Goal: Information Seeking & Learning: Find specific fact

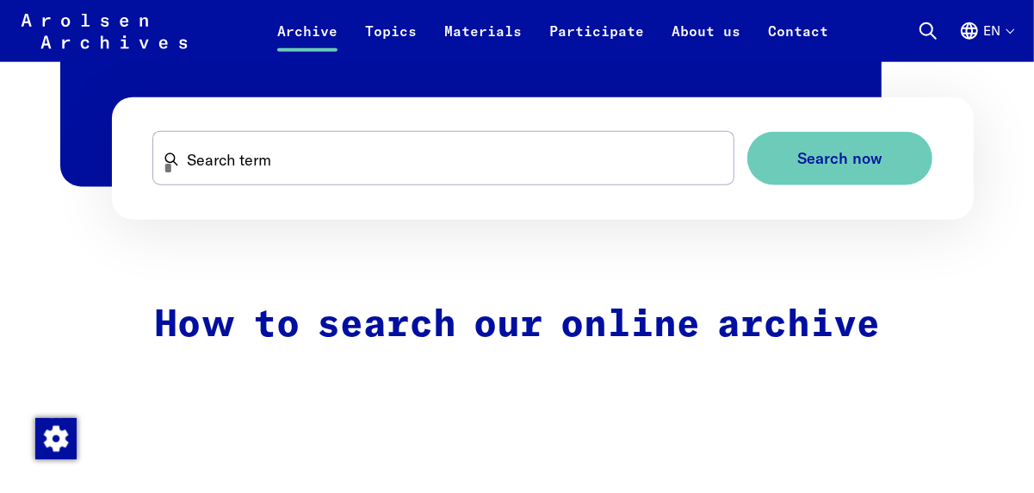
scroll to position [1119, 0]
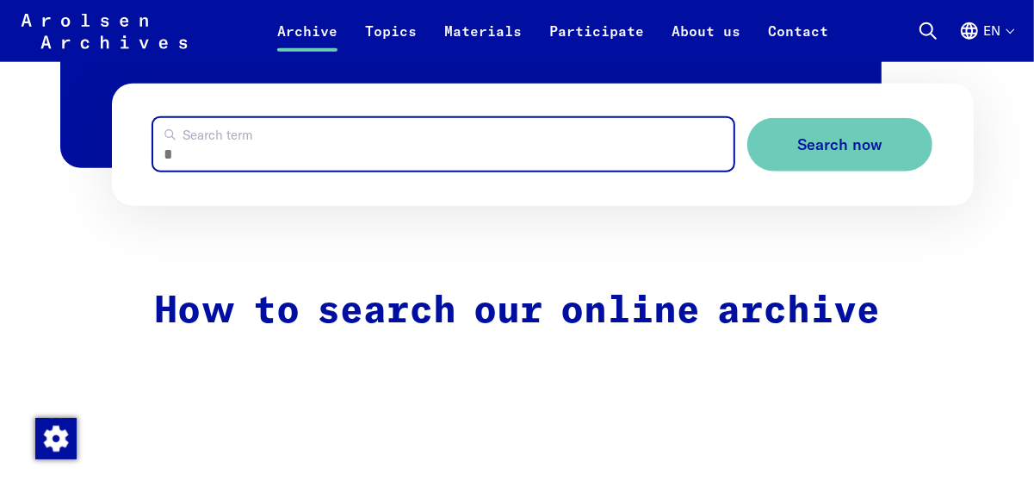
click at [252, 149] on input "Search term" at bounding box center [443, 144] width 581 height 53
type input "*********"
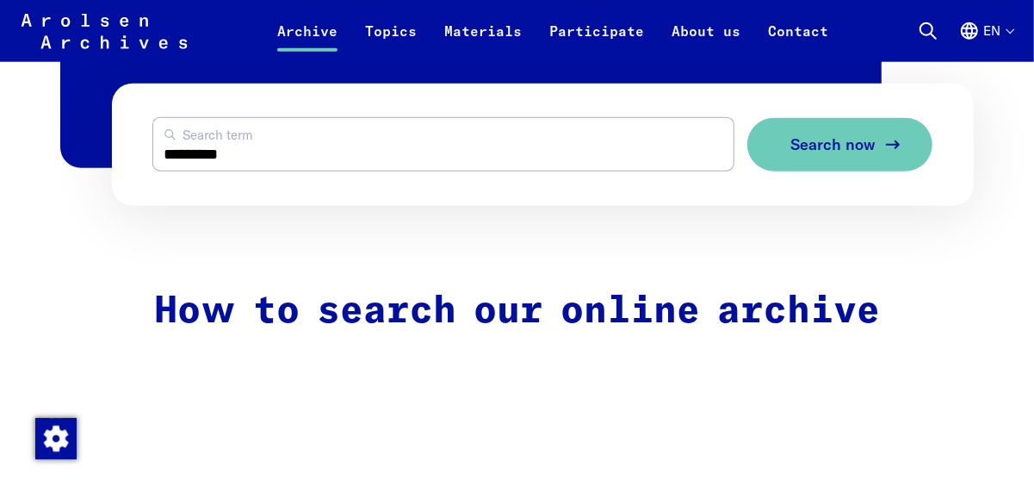
click at [812, 154] on span "Search now" at bounding box center [833, 145] width 85 height 18
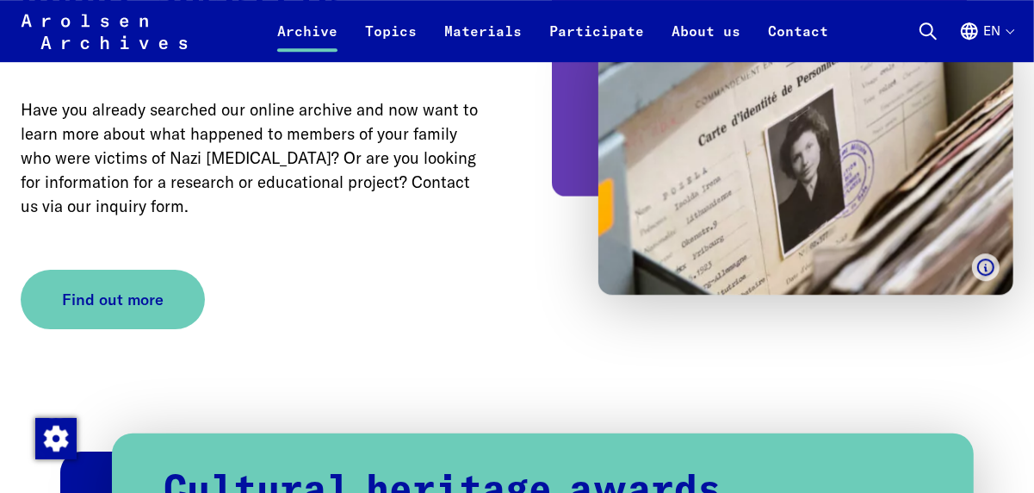
scroll to position [3531, 0]
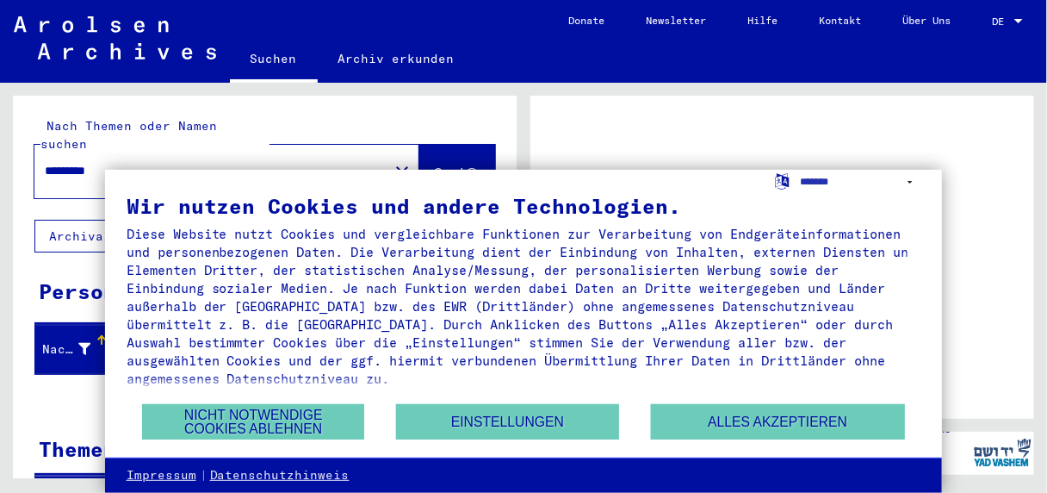
click at [923, 187] on div "Wir nutzen Cookies und andere Technologien. Diese Website nutzt Cookies und ver…" at bounding box center [524, 314] width 838 height 288
click at [708, 120] on div at bounding box center [782, 257] width 504 height 323
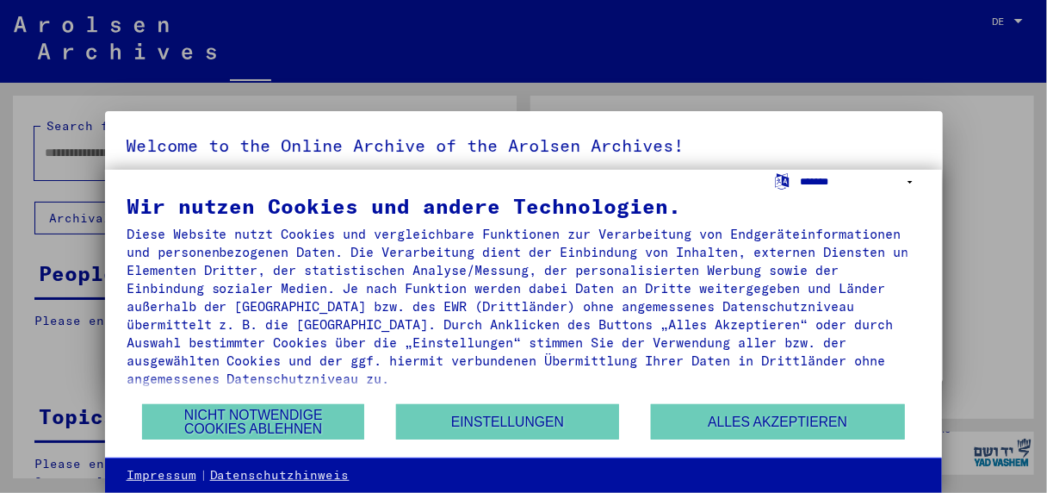
type input "*********"
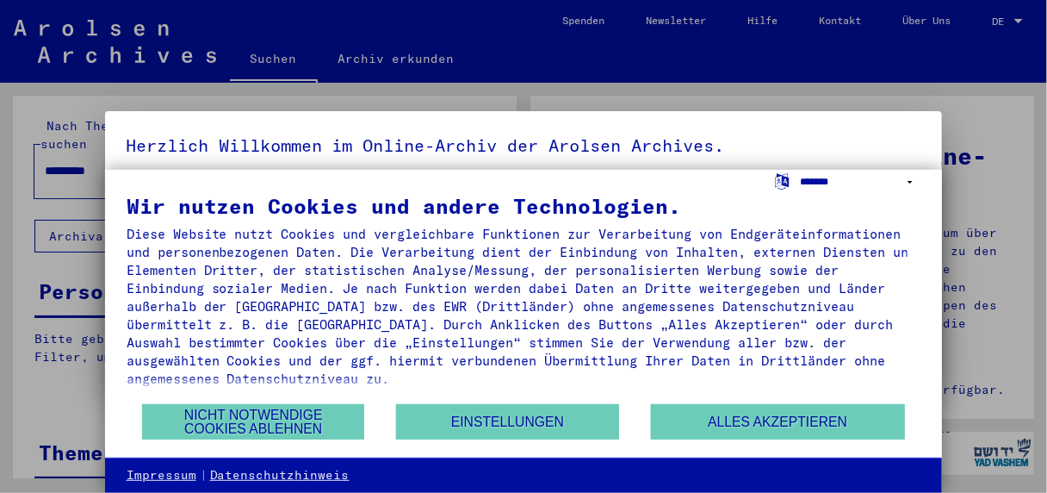
click at [813, 180] on select "**********" at bounding box center [860, 182] width 121 height 25
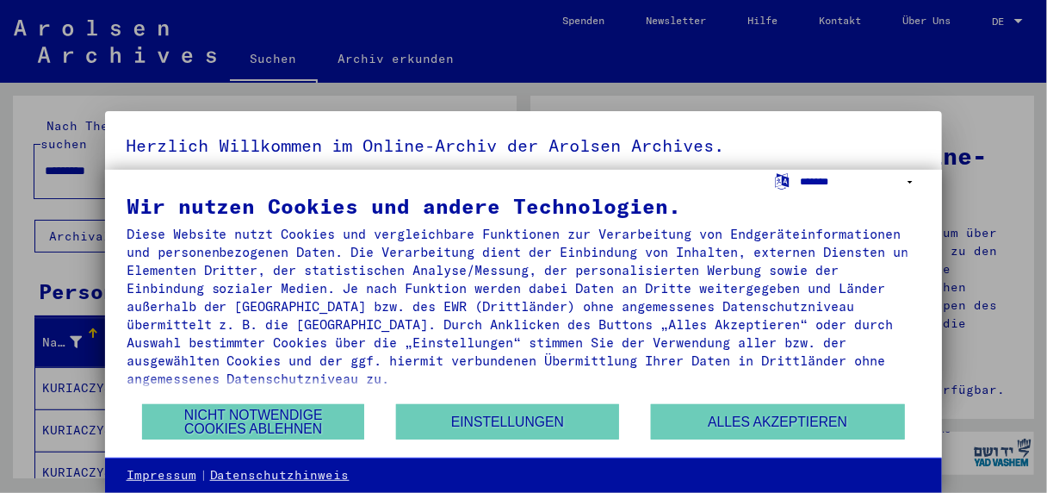
select select "*****"
click at [800, 170] on select "**********" at bounding box center [860, 182] width 121 height 25
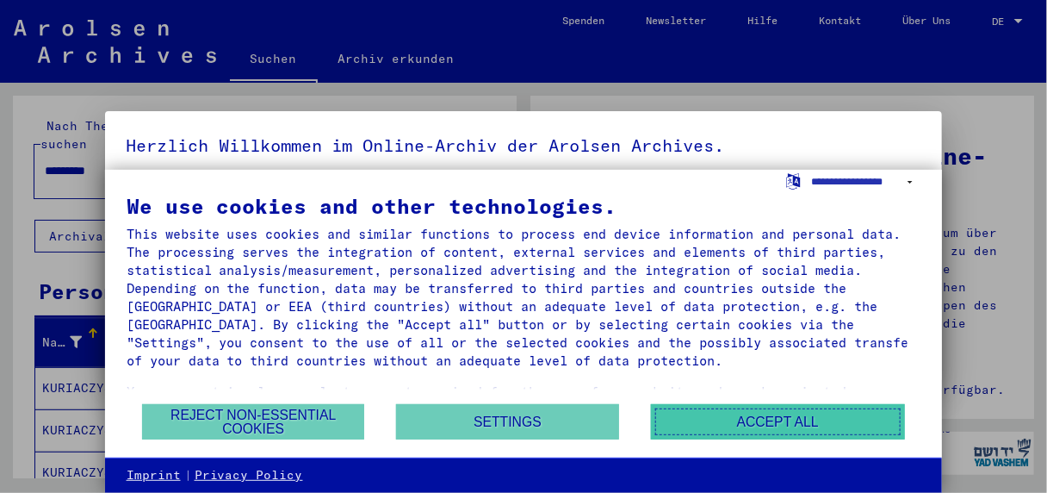
click at [742, 425] on button "Accept all" at bounding box center [778, 421] width 254 height 35
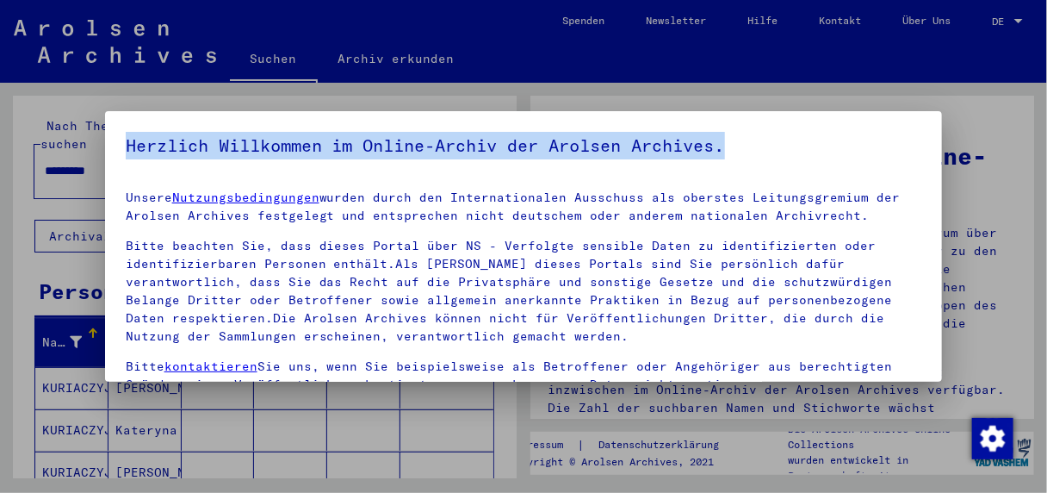
drag, startPoint x: 778, startPoint y: 152, endPoint x: 1045, endPoint y: 124, distance: 268.5
click at [1045, 124] on div "Herzlich Willkommen im Online-Archiv der Arolsen Archives. Unsere Nutzungsbedin…" at bounding box center [523, 246] width 1047 height 493
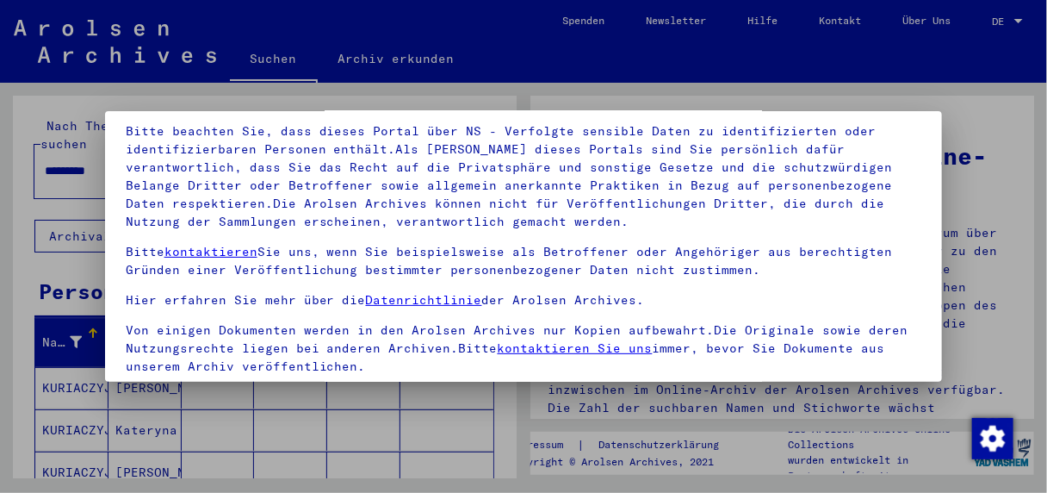
scroll to position [134, 0]
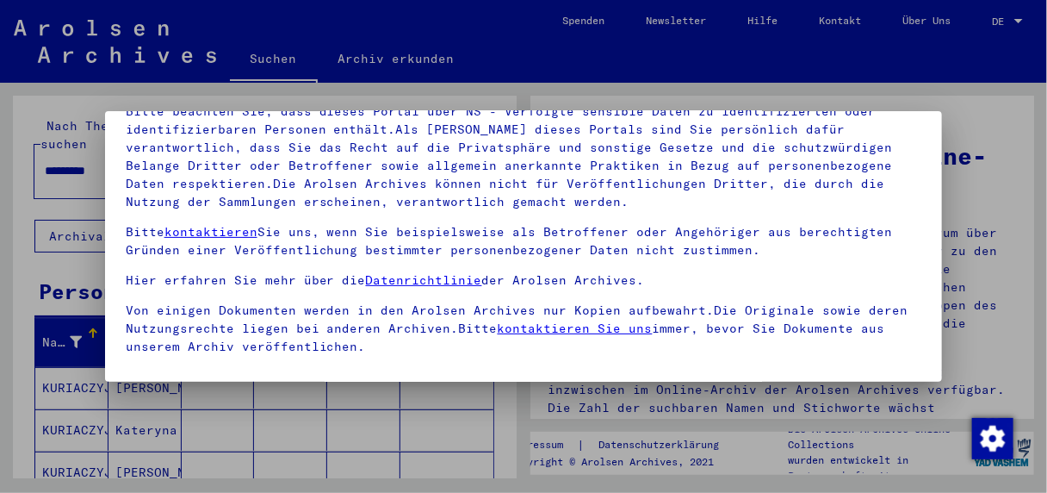
click at [377, 443] on div at bounding box center [523, 246] width 1047 height 493
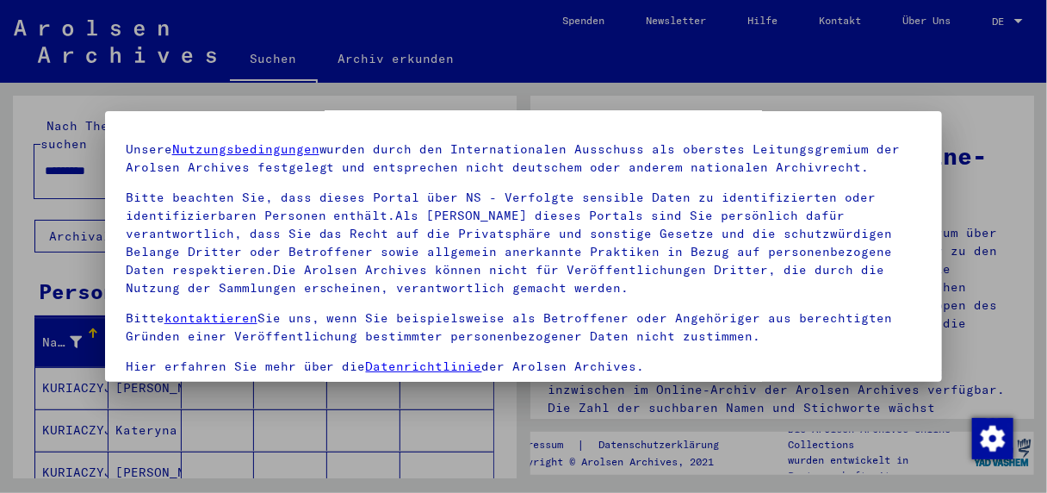
scroll to position [0, 0]
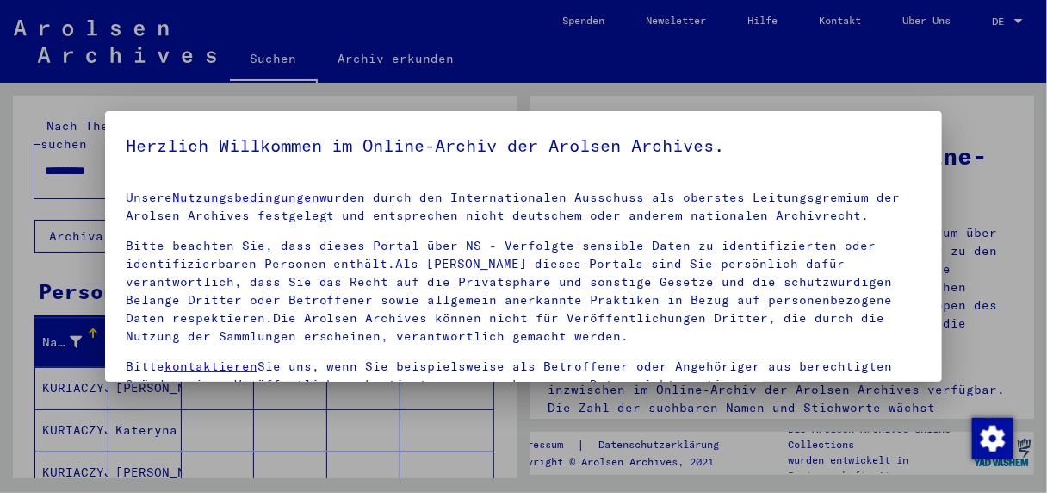
click at [18, 156] on div at bounding box center [523, 246] width 1047 height 493
click at [178, 461] on div at bounding box center [523, 246] width 1047 height 493
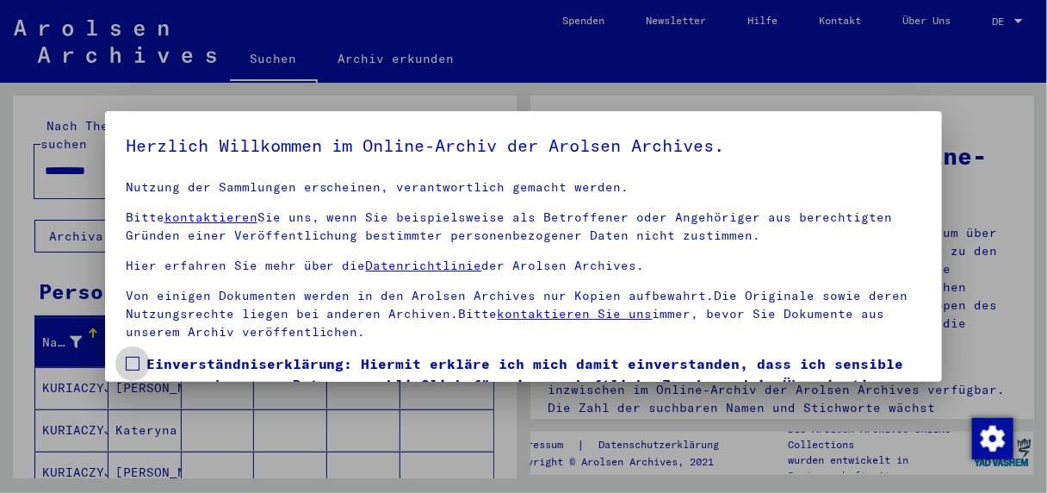
click at [127, 361] on span at bounding box center [133, 364] width 14 height 14
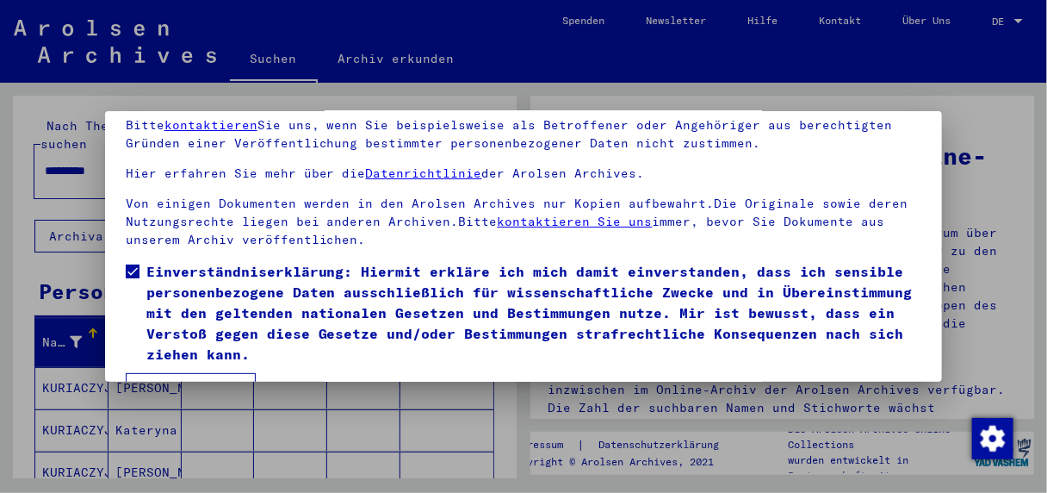
scroll to position [134, 0]
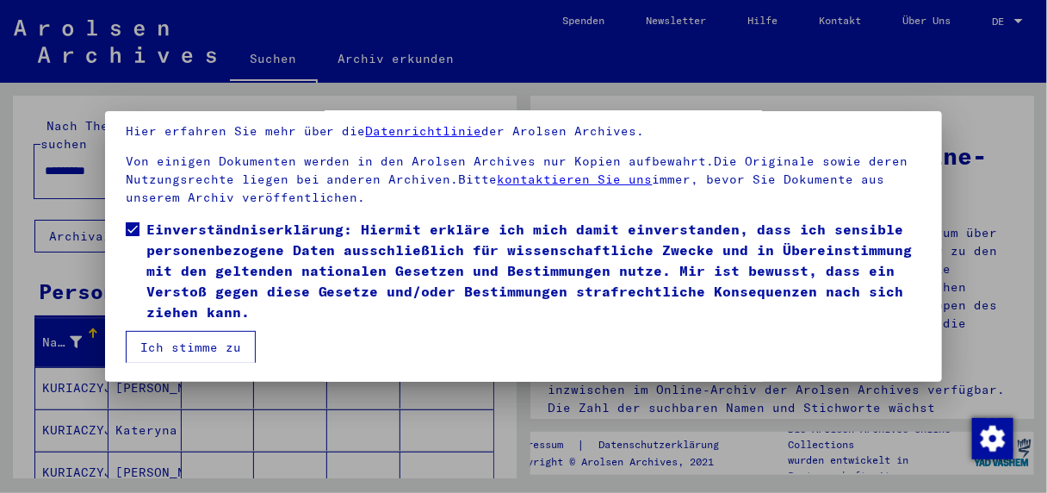
click at [163, 341] on button "Ich stimme zu" at bounding box center [191, 347] width 130 height 33
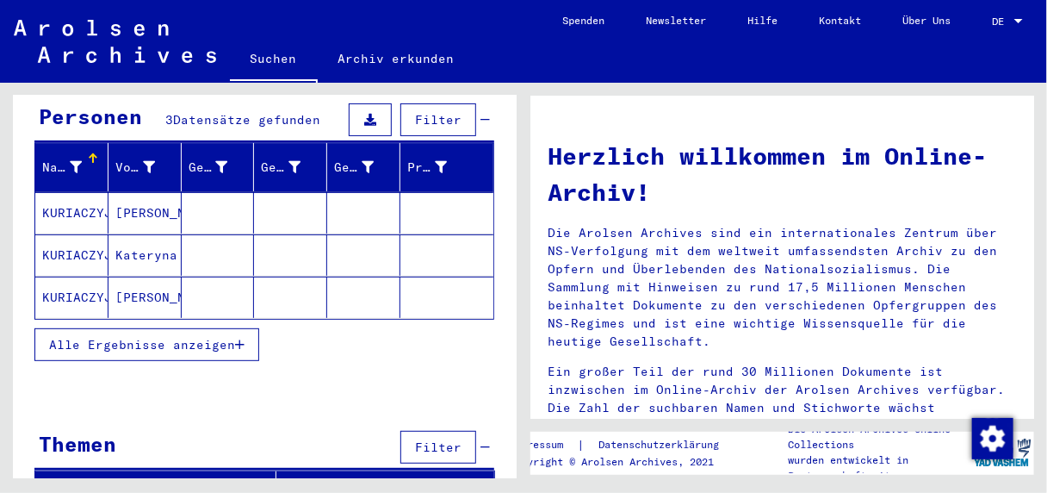
scroll to position [175, 0]
click at [1017, 18] on div at bounding box center [1019, 22] width 16 height 12
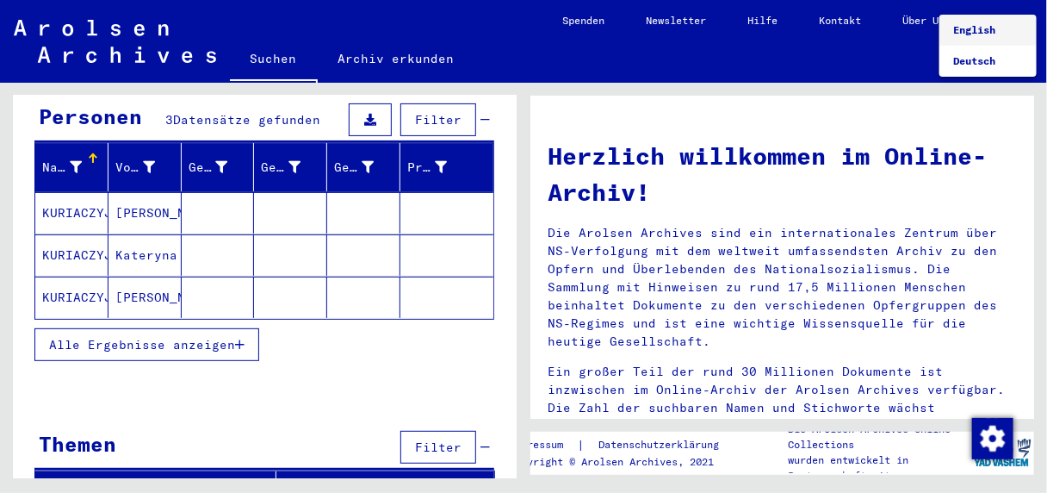
click at [984, 34] on span "English" at bounding box center [974, 29] width 42 height 13
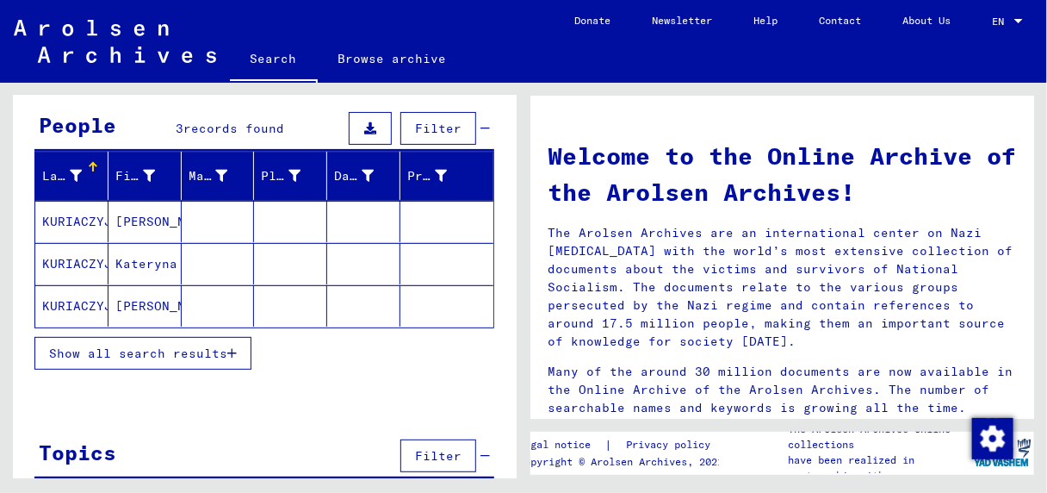
scroll to position [175, 0]
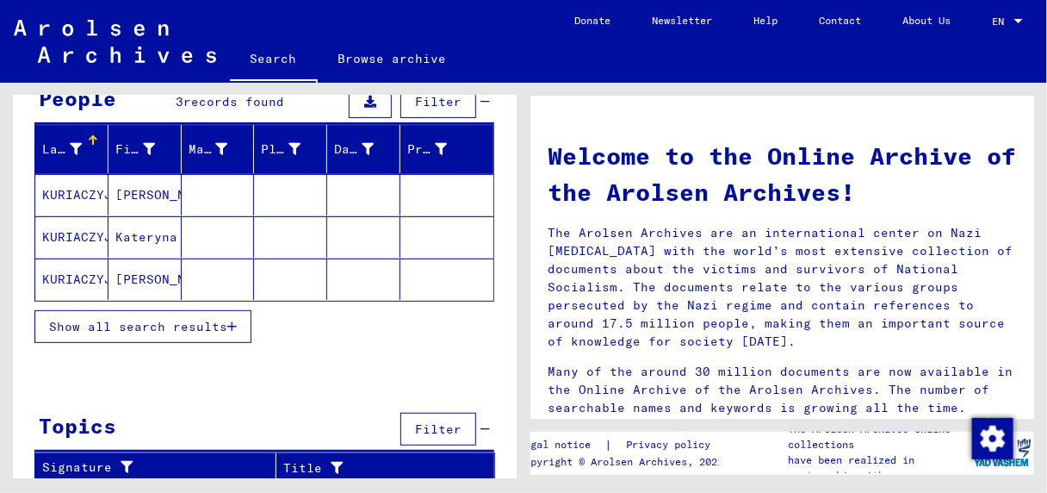
click at [231, 320] on icon "button" at bounding box center [231, 326] width 9 height 12
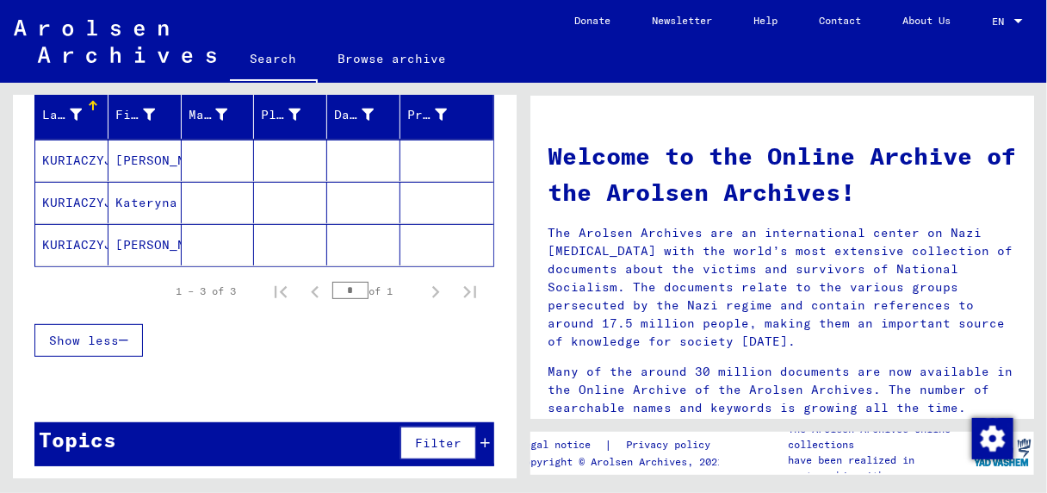
scroll to position [0, 0]
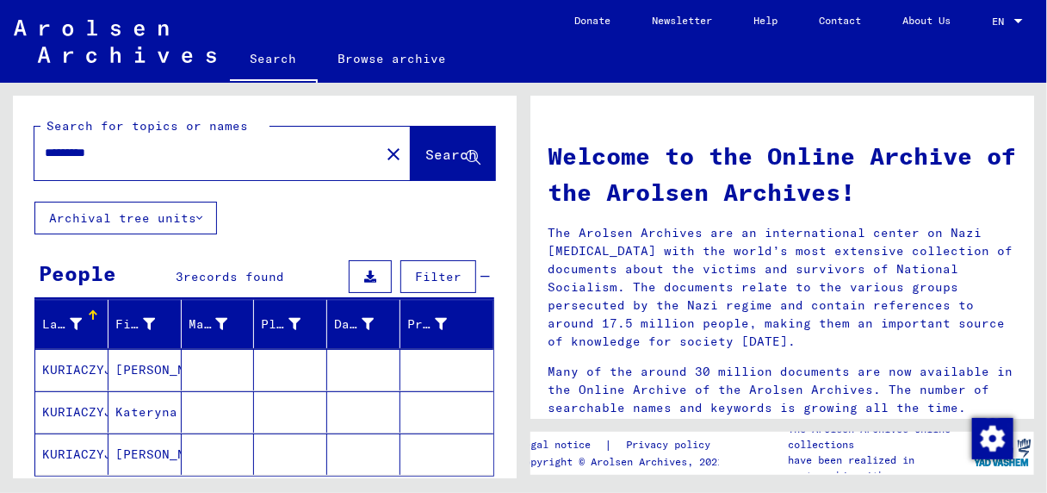
click at [71, 363] on mat-cell "KURIACZYJ" at bounding box center [71, 369] width 73 height 41
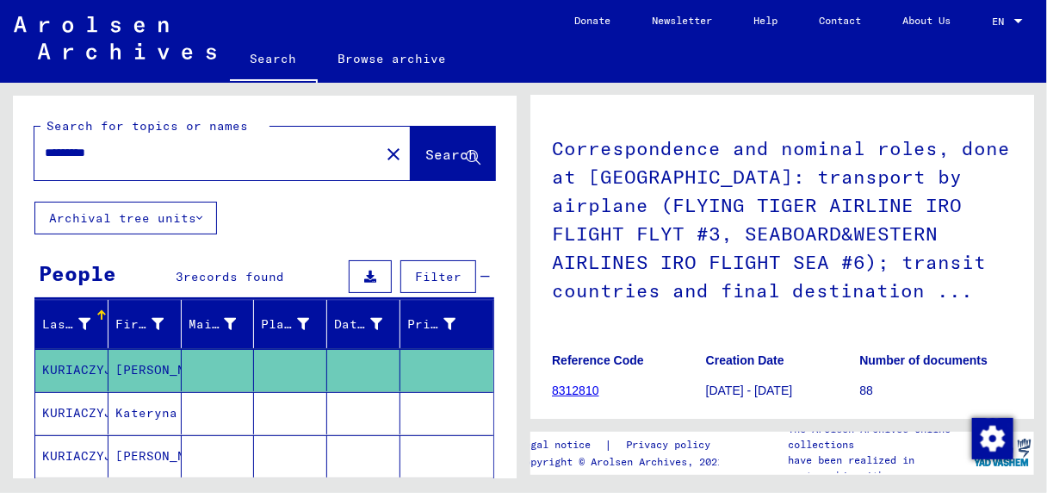
scroll to position [172, 0]
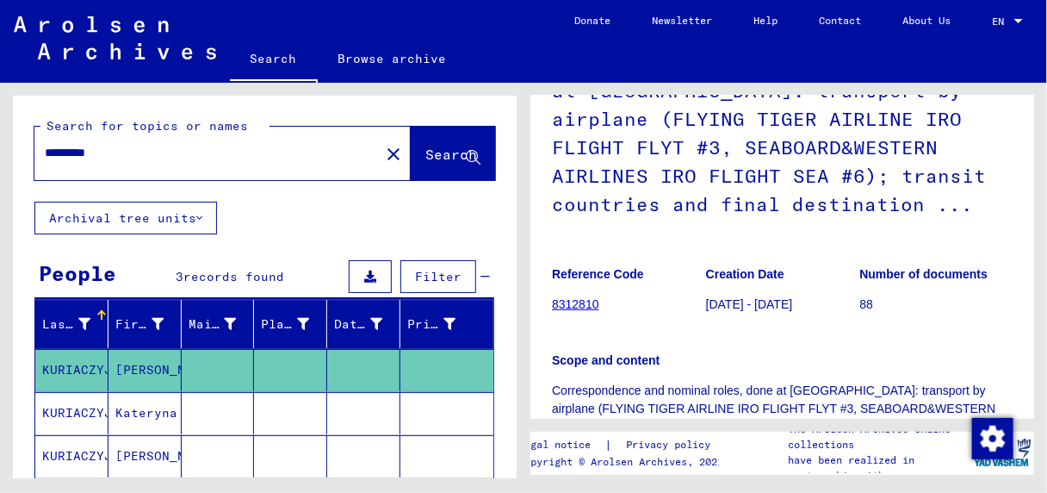
click at [566, 311] on link "8312810" at bounding box center [575, 304] width 47 height 14
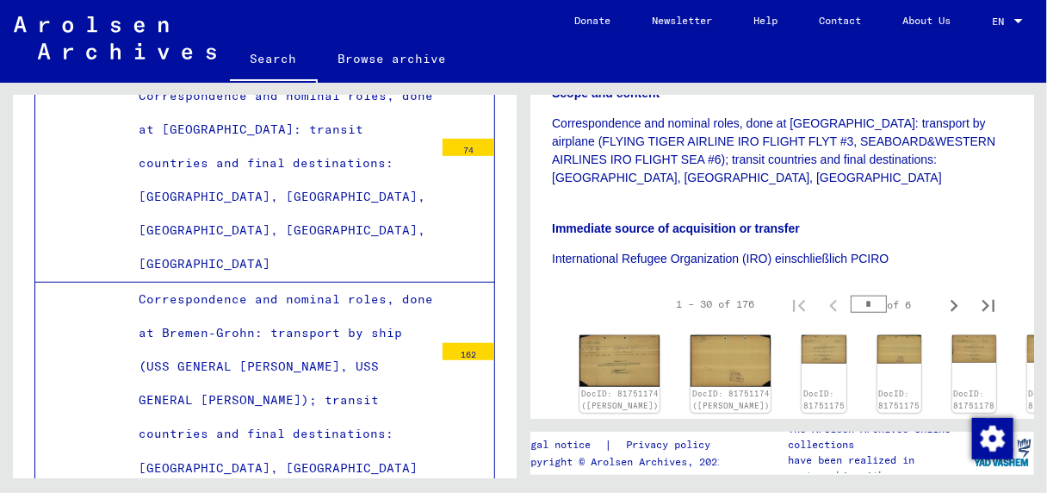
scroll to position [431, 0]
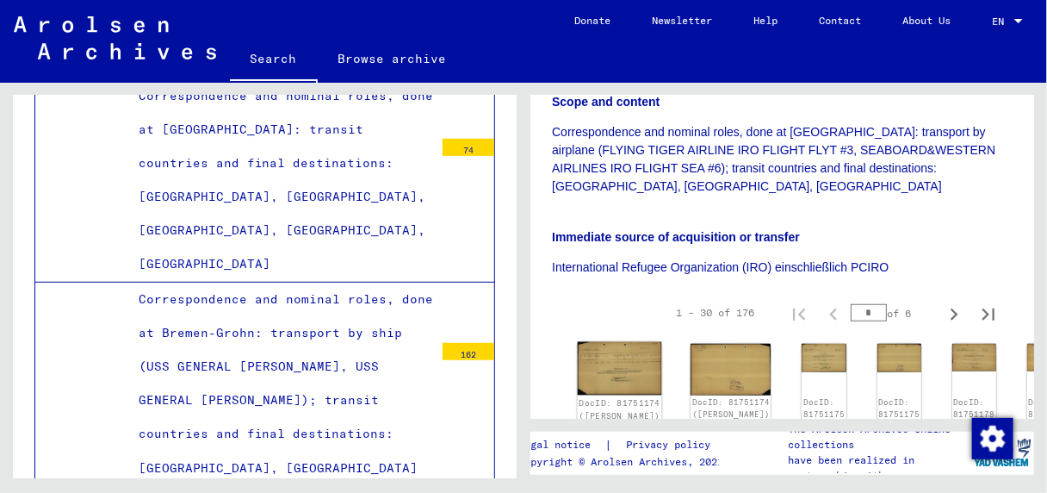
click at [593, 371] on img at bounding box center [620, 368] width 84 height 53
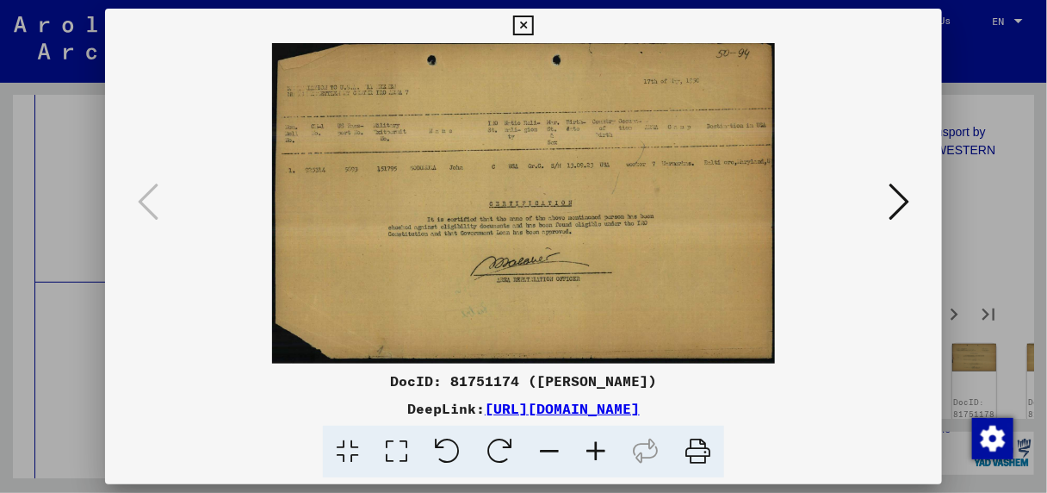
click at [903, 201] on icon at bounding box center [899, 201] width 21 height 41
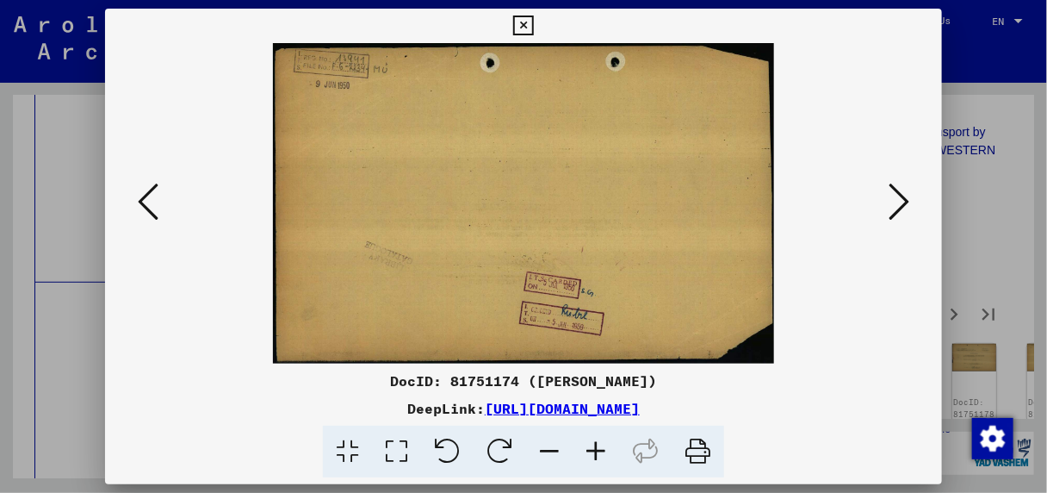
click at [903, 201] on icon at bounding box center [899, 201] width 21 height 41
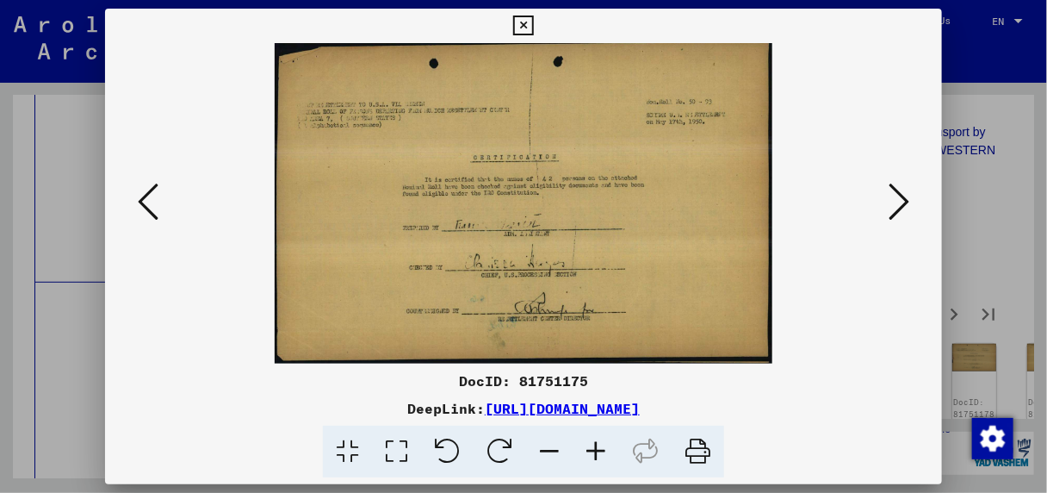
click at [903, 201] on icon at bounding box center [899, 201] width 21 height 41
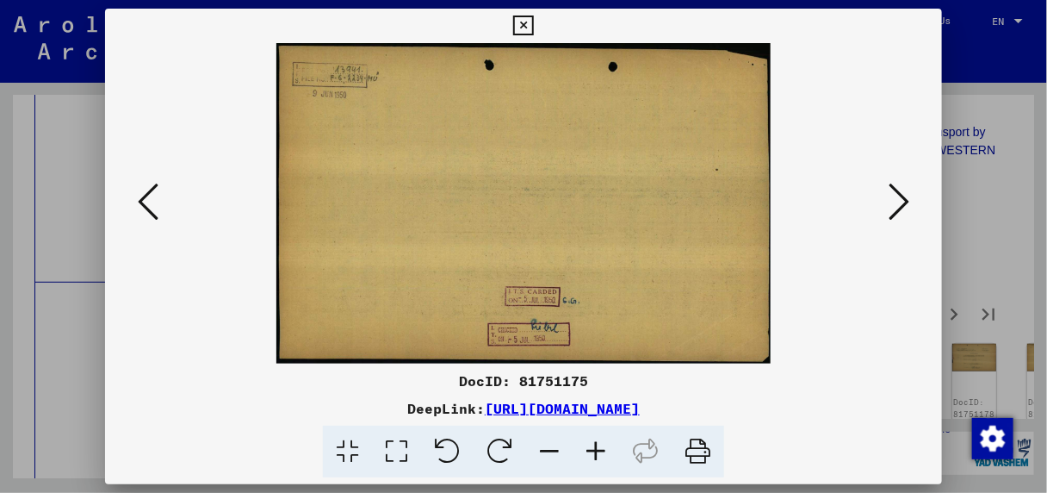
click at [903, 201] on icon at bounding box center [899, 201] width 21 height 41
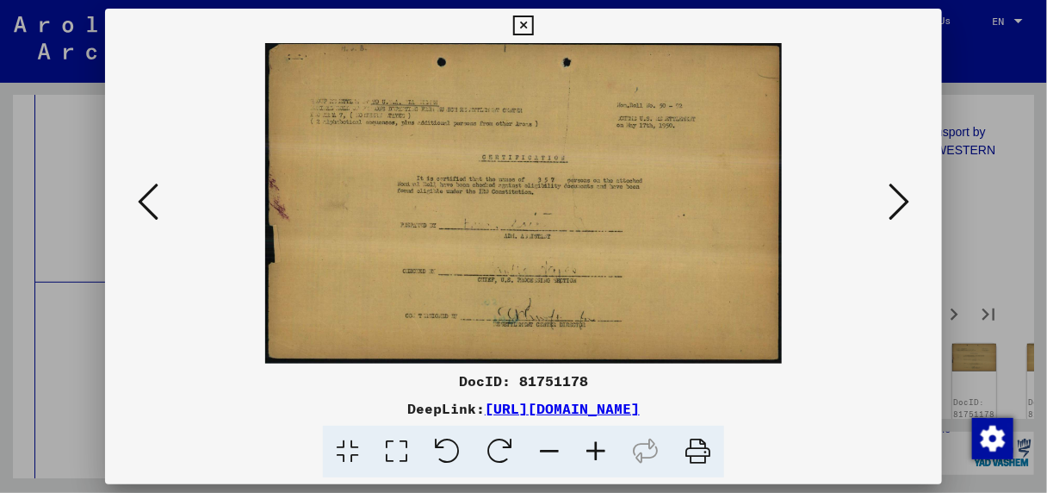
click at [903, 201] on icon at bounding box center [899, 201] width 21 height 41
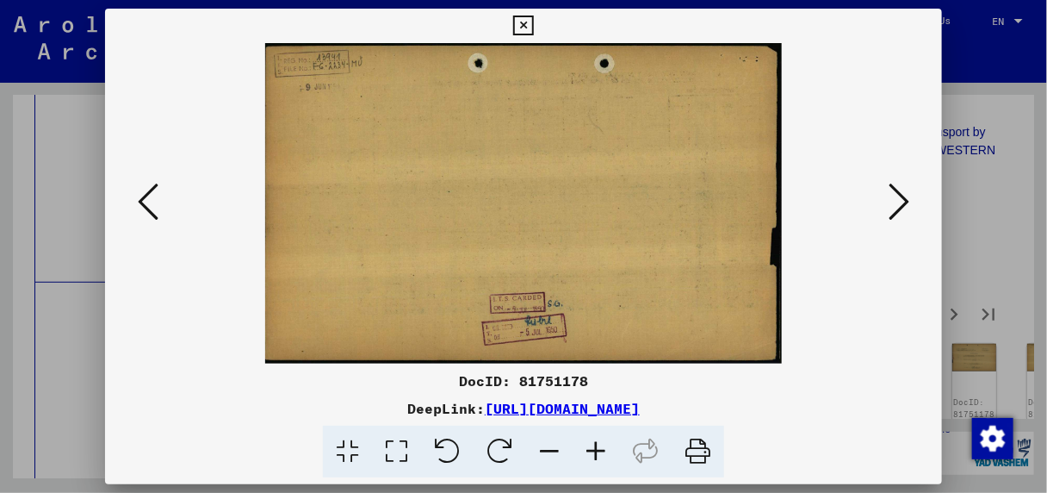
click at [903, 201] on icon at bounding box center [899, 201] width 21 height 41
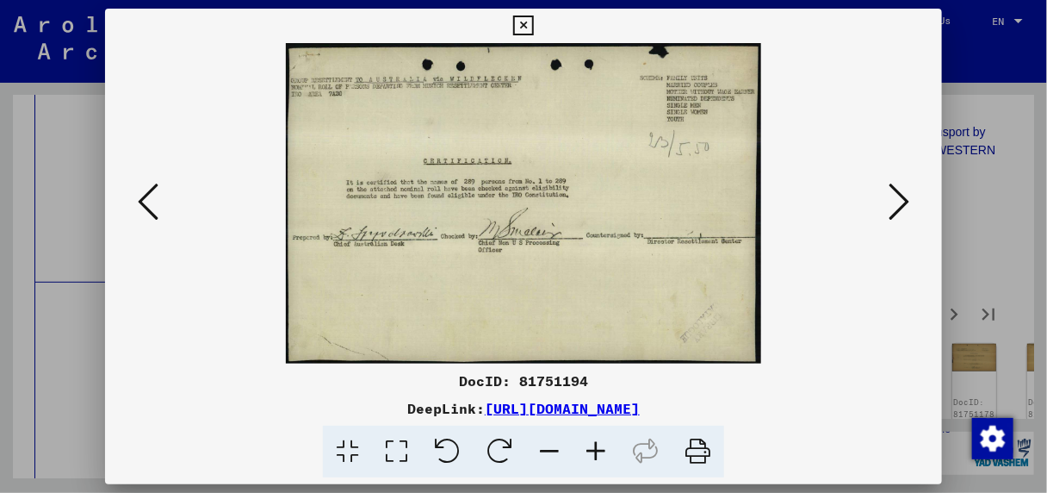
click at [903, 201] on icon at bounding box center [899, 201] width 21 height 41
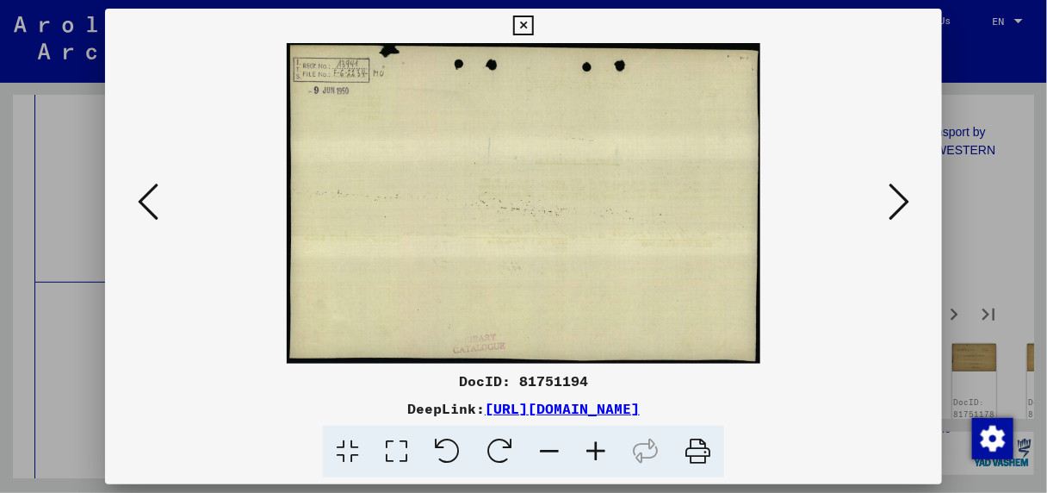
click at [903, 201] on icon at bounding box center [899, 201] width 21 height 41
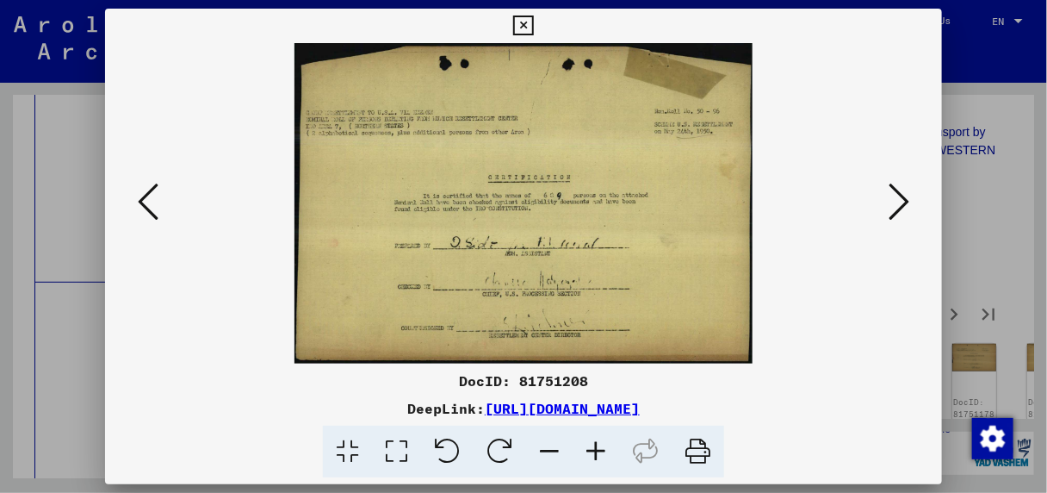
click at [903, 201] on icon at bounding box center [899, 201] width 21 height 41
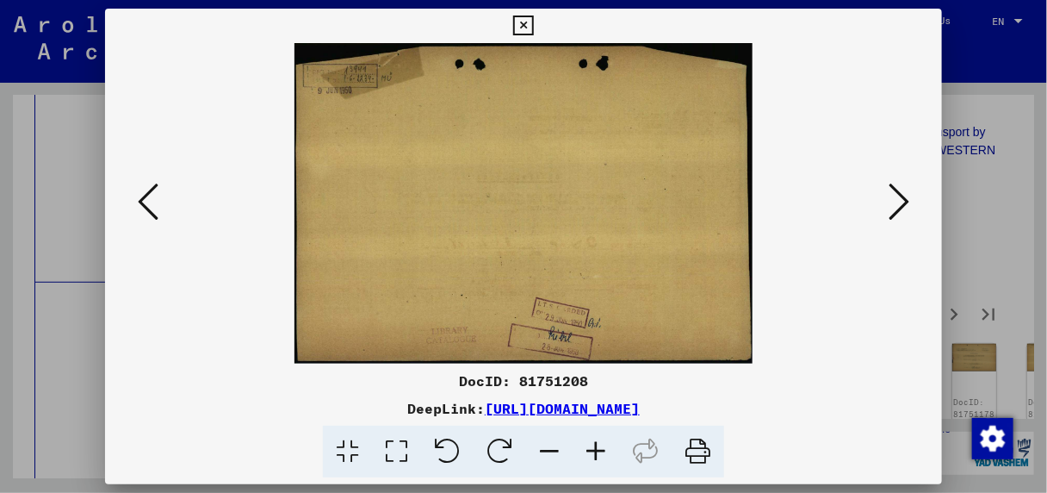
click at [903, 201] on icon at bounding box center [899, 201] width 21 height 41
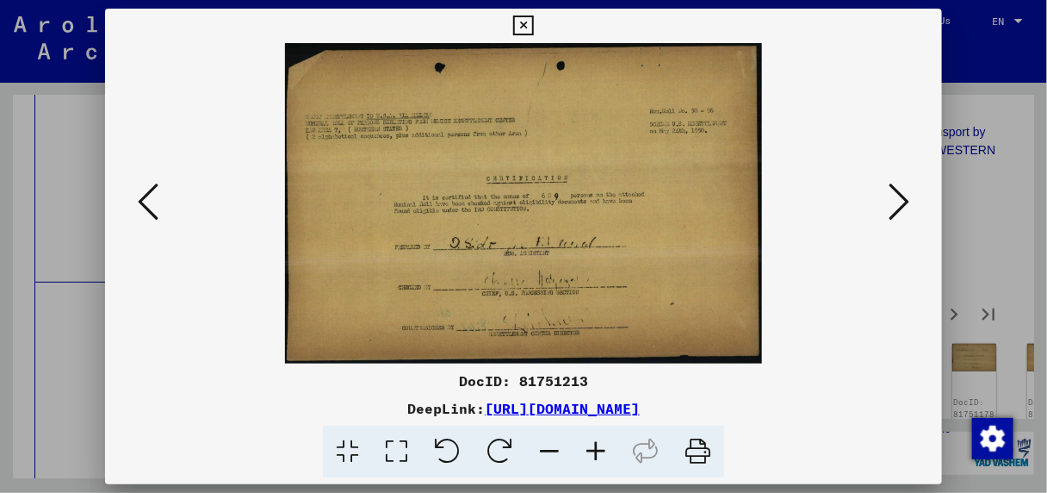
click at [903, 201] on icon at bounding box center [899, 201] width 21 height 41
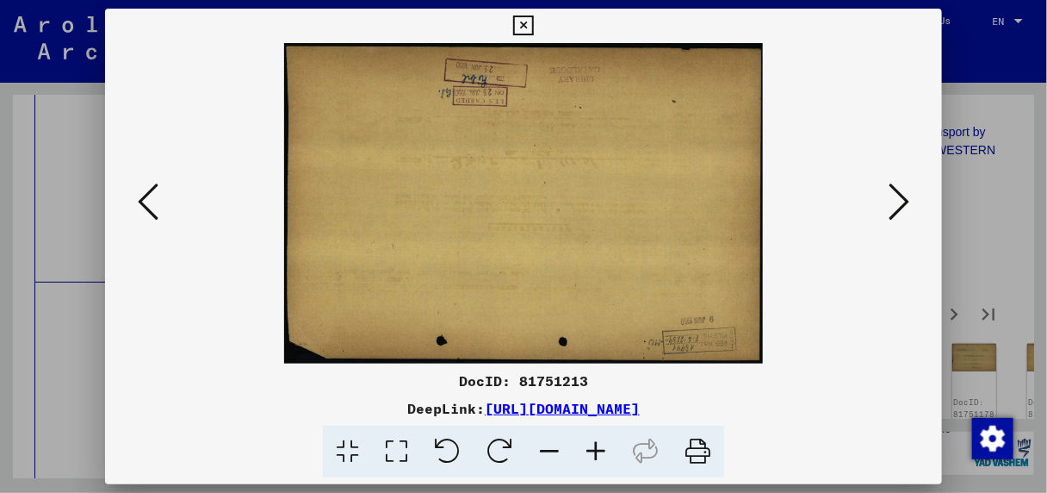
click at [903, 201] on icon at bounding box center [899, 201] width 21 height 41
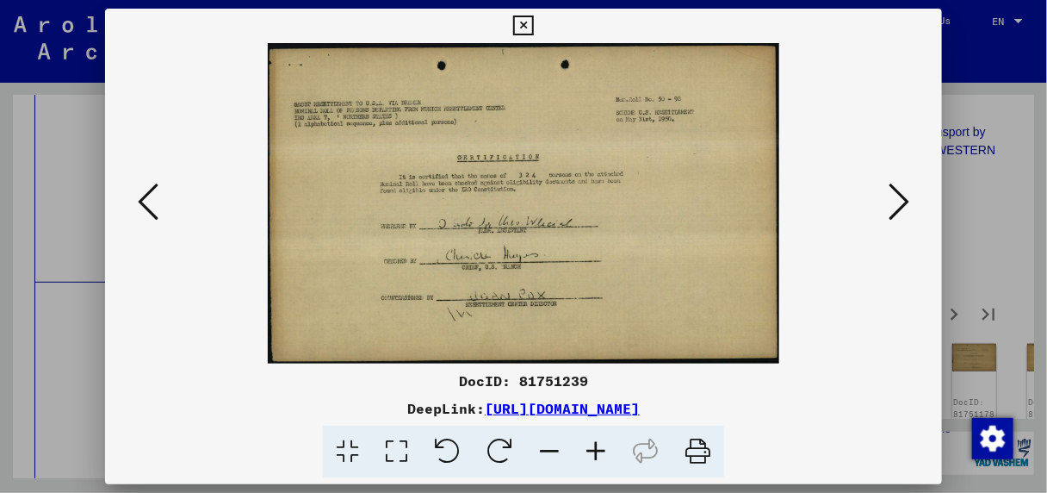
click at [903, 201] on icon at bounding box center [899, 201] width 21 height 41
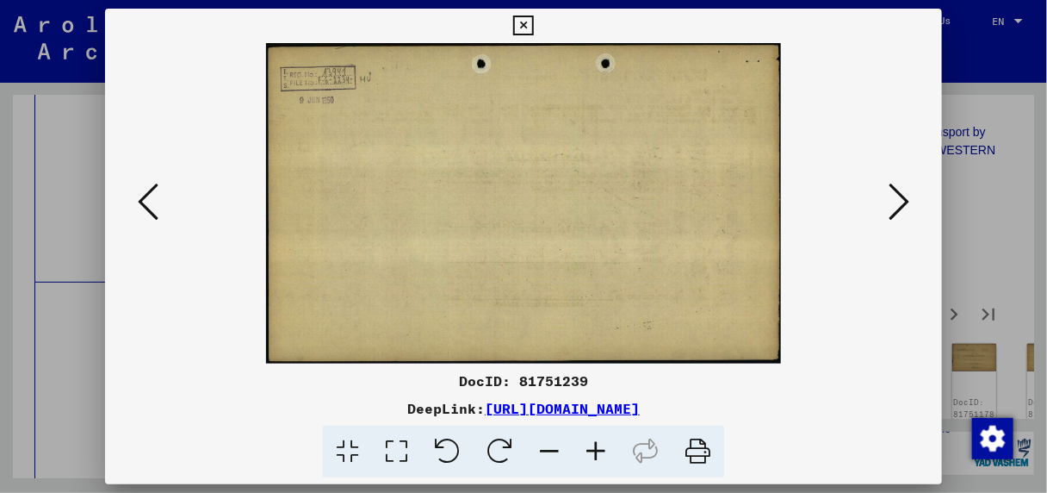
click at [903, 201] on icon at bounding box center [899, 201] width 21 height 41
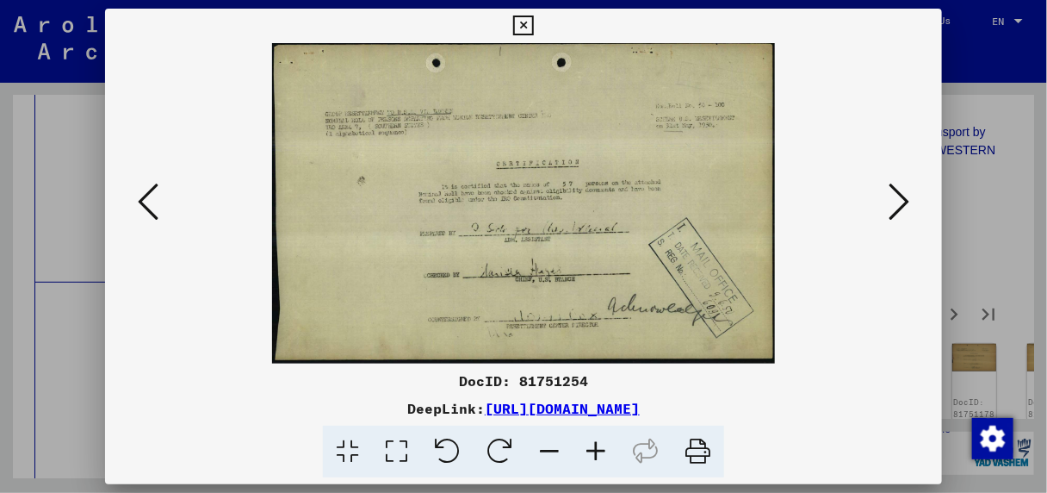
click at [903, 201] on icon at bounding box center [899, 201] width 21 height 41
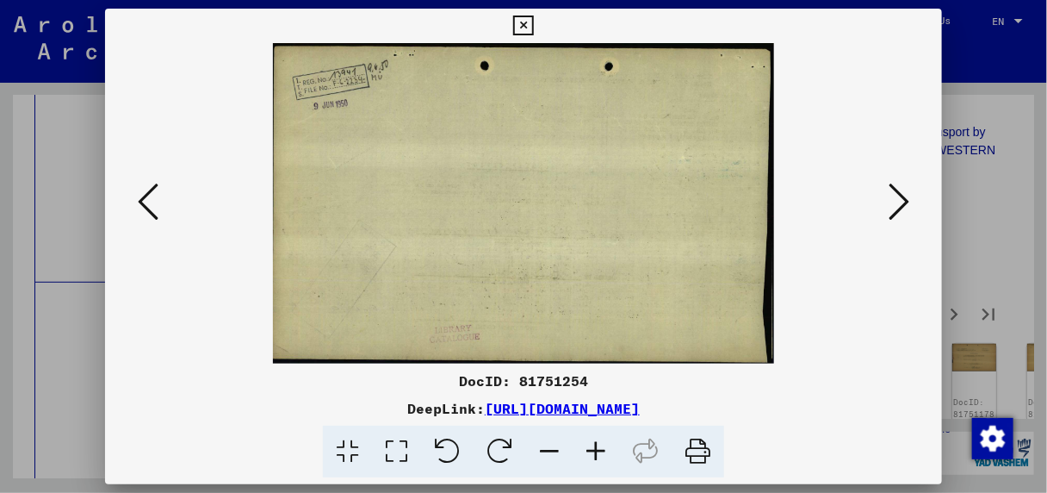
click at [903, 201] on icon at bounding box center [899, 201] width 21 height 41
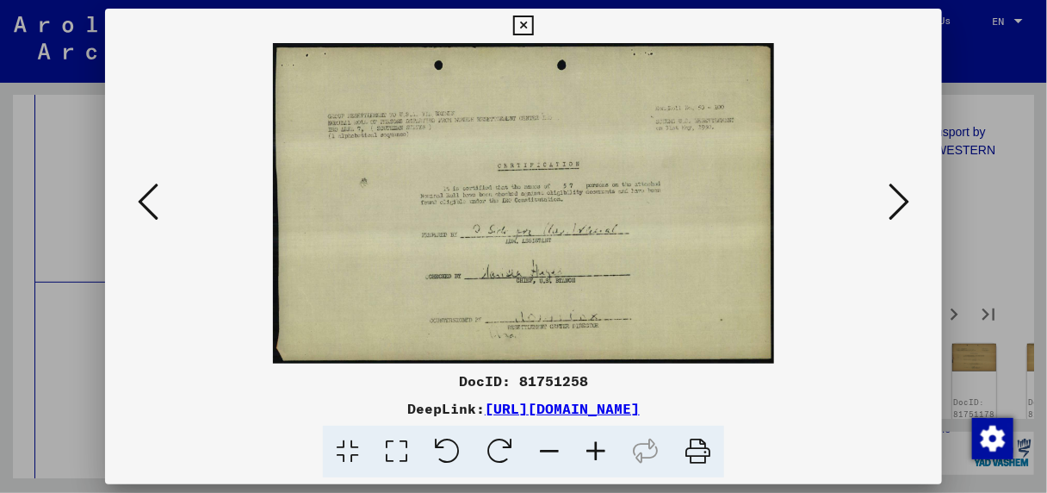
click at [903, 201] on icon at bounding box center [899, 201] width 21 height 41
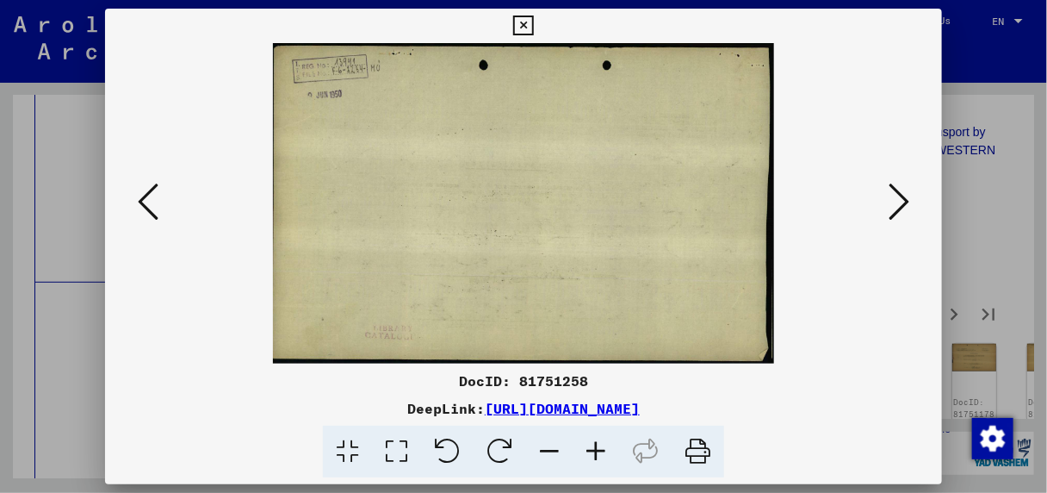
click at [903, 201] on icon at bounding box center [899, 201] width 21 height 41
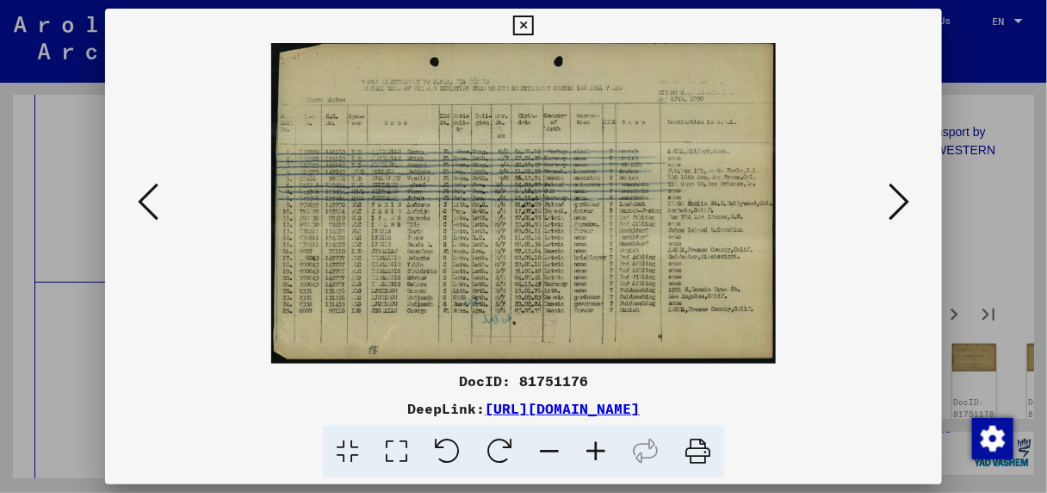
click at [903, 201] on icon at bounding box center [899, 201] width 21 height 41
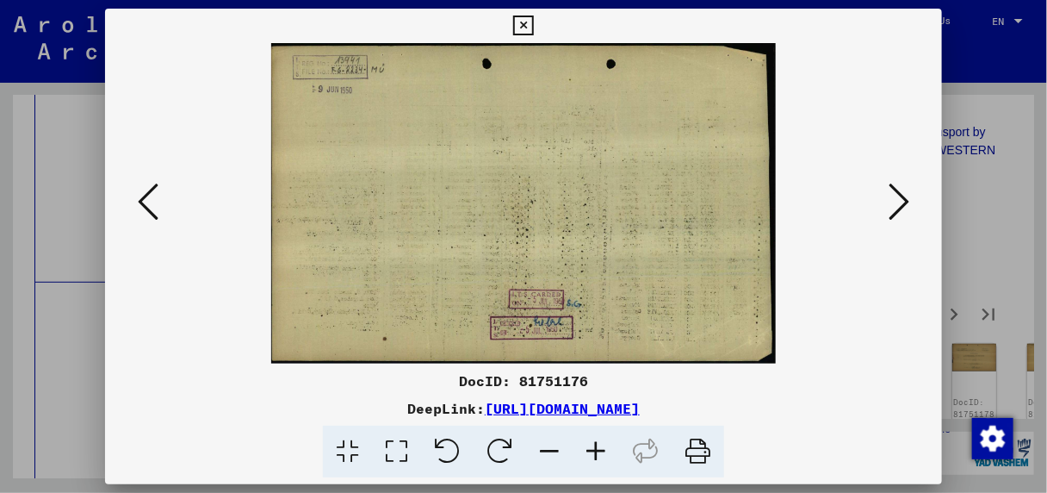
click at [140, 202] on icon at bounding box center [148, 201] width 21 height 41
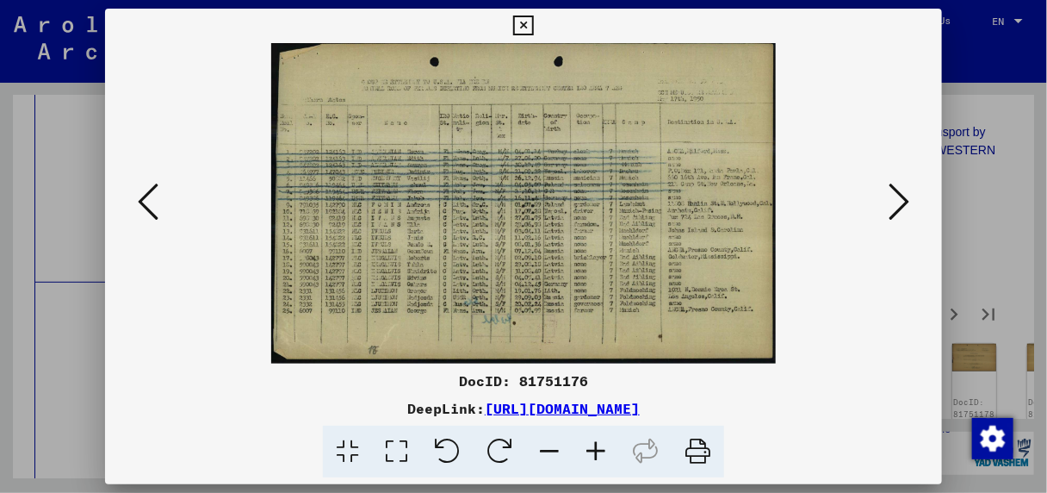
click at [513, 225] on img at bounding box center [524, 203] width 721 height 320
click at [889, 201] on icon at bounding box center [899, 201] width 21 height 41
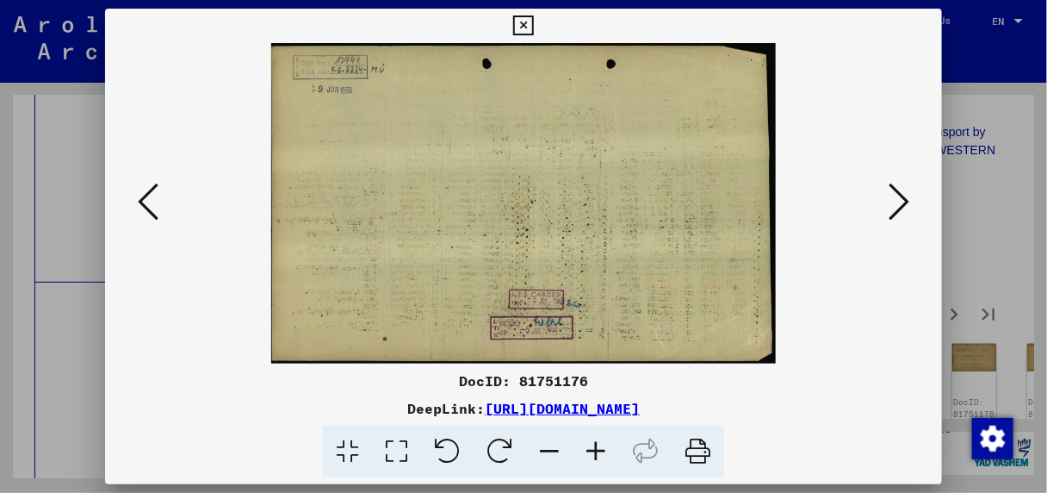
click at [889, 201] on icon at bounding box center [899, 201] width 21 height 41
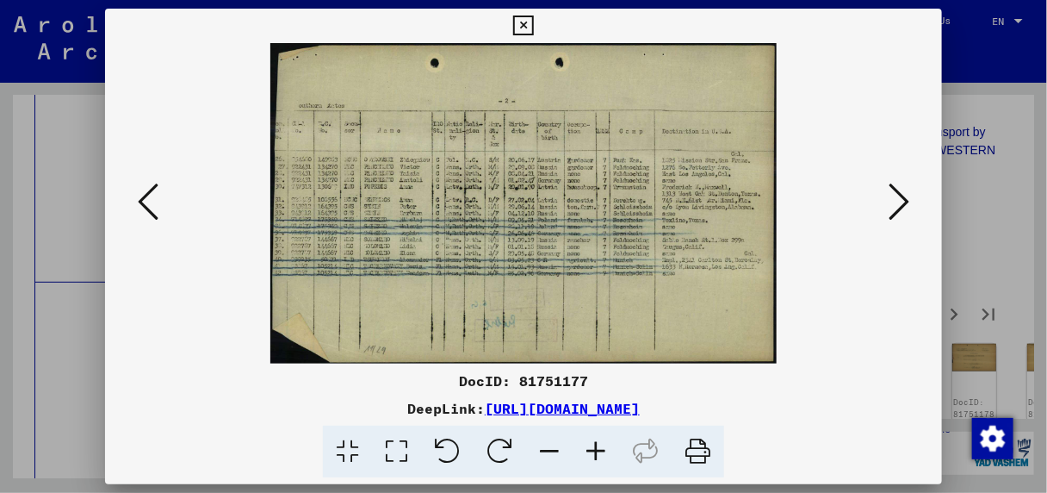
click at [889, 201] on icon at bounding box center [899, 201] width 21 height 41
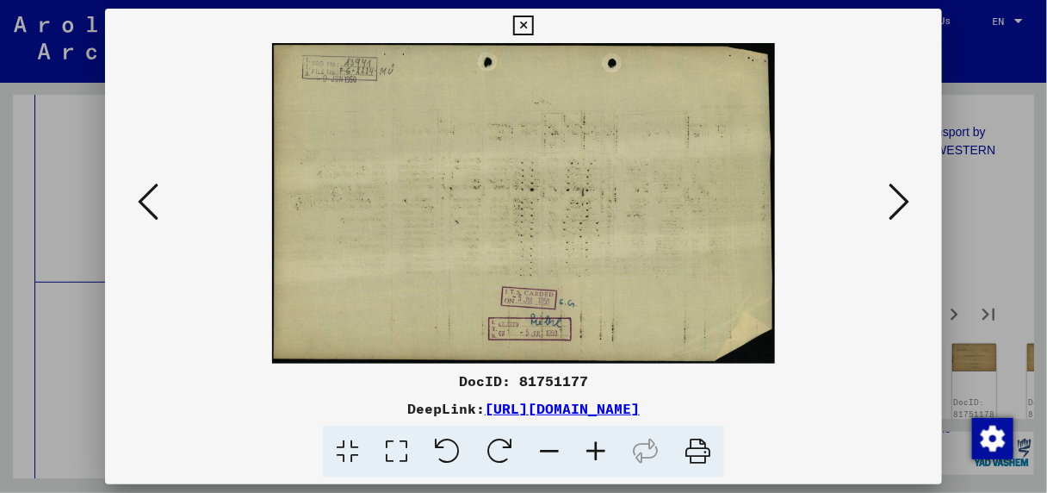
click at [889, 201] on icon at bounding box center [899, 201] width 21 height 41
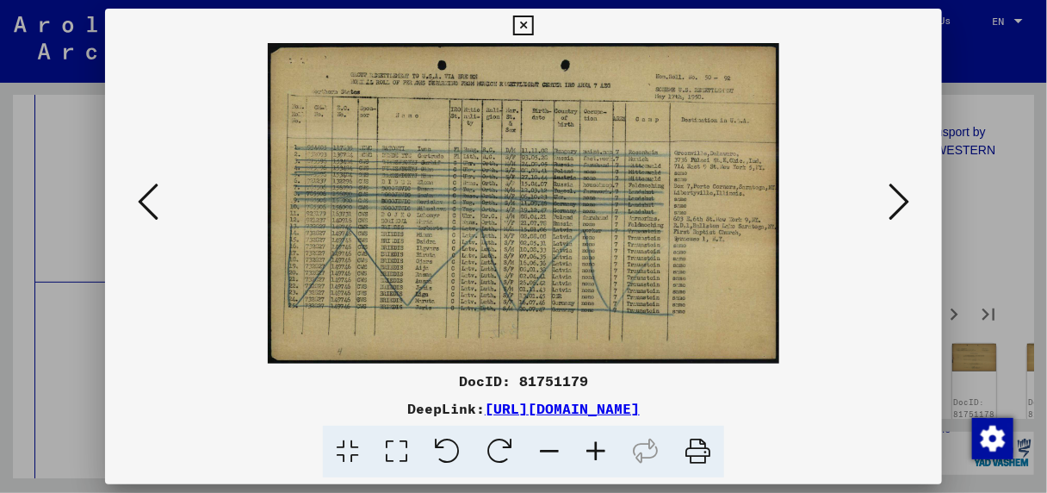
click at [889, 201] on icon at bounding box center [899, 201] width 21 height 41
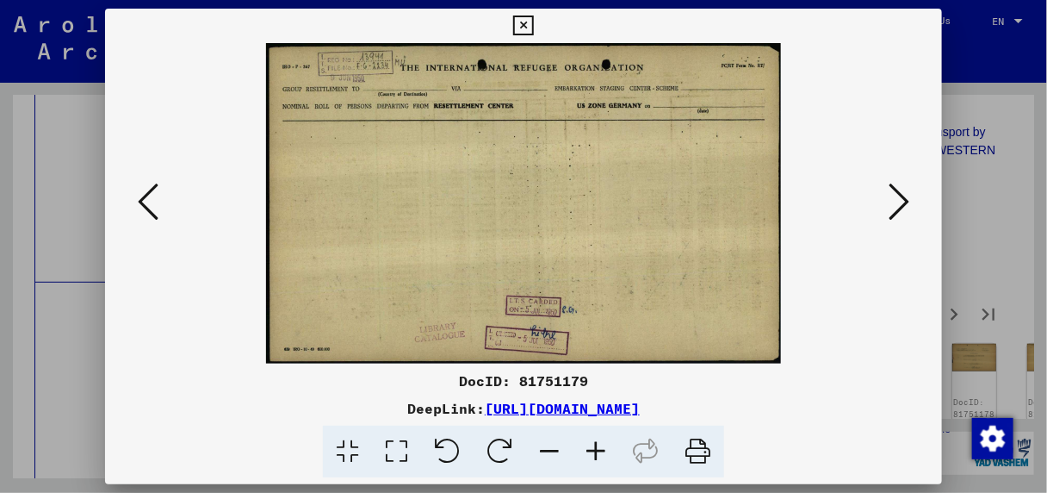
click at [889, 201] on icon at bounding box center [899, 201] width 21 height 41
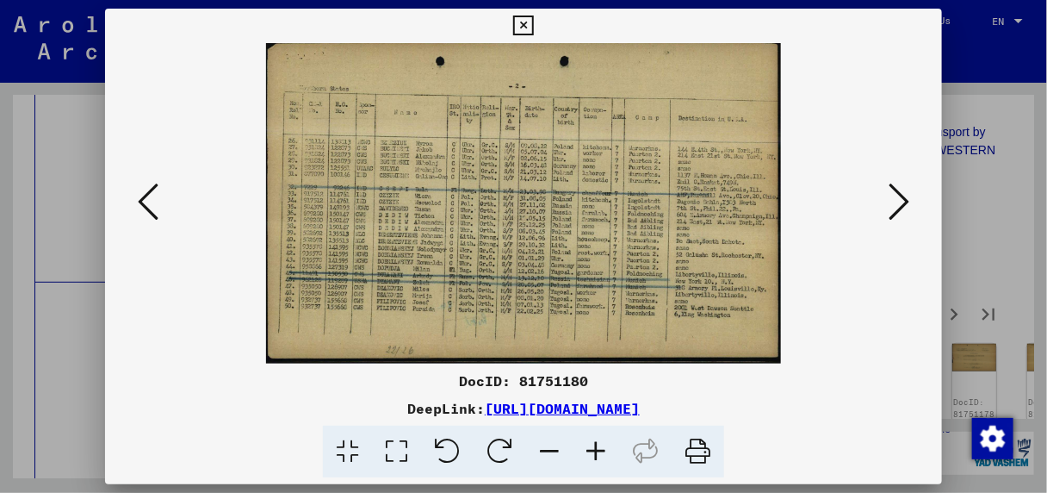
click at [889, 201] on icon at bounding box center [899, 201] width 21 height 41
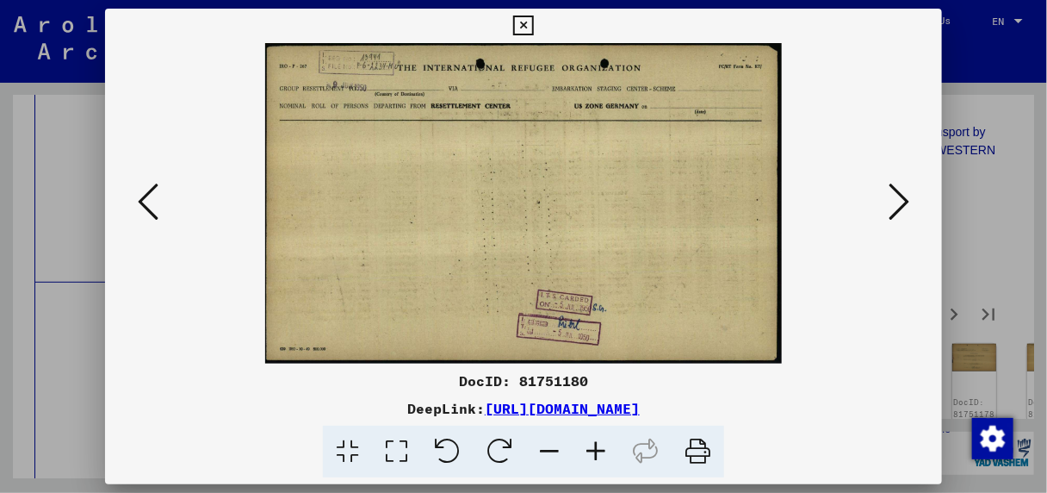
click at [889, 201] on icon at bounding box center [899, 201] width 21 height 41
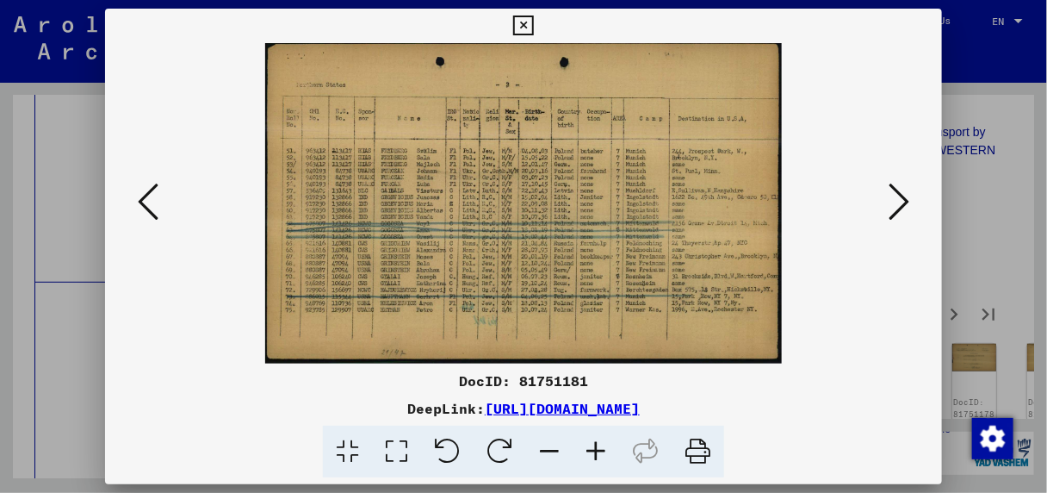
click at [889, 201] on icon at bounding box center [899, 201] width 21 height 41
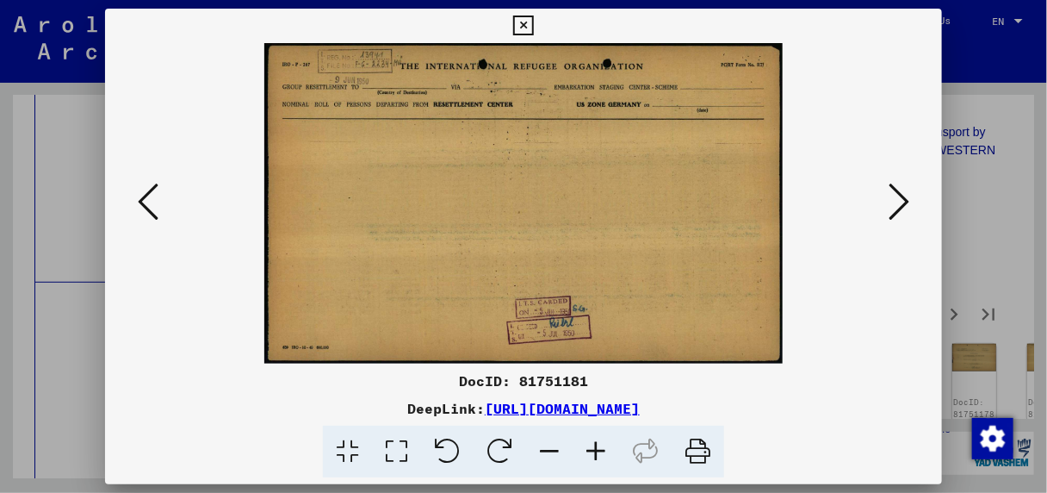
click at [889, 201] on icon at bounding box center [899, 201] width 21 height 41
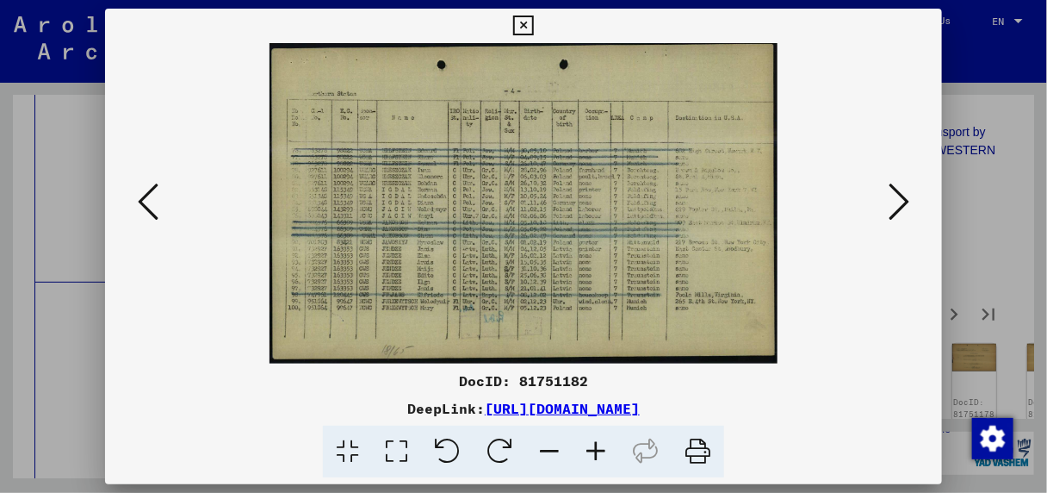
click at [889, 201] on icon at bounding box center [899, 201] width 21 height 41
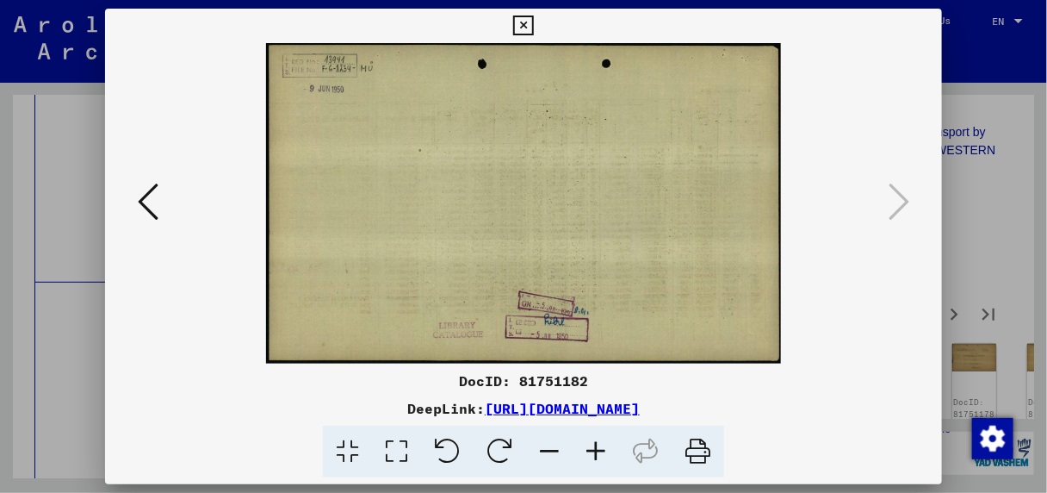
click at [523, 405] on link "[URL][DOMAIN_NAME]" at bounding box center [562, 408] width 155 height 17
click at [526, 20] on icon at bounding box center [523, 26] width 20 height 21
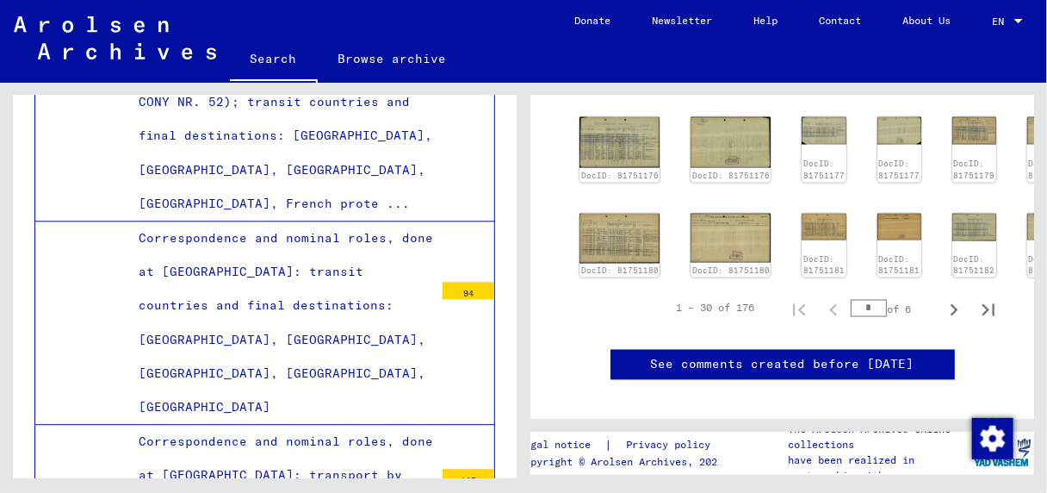
scroll to position [947, 0]
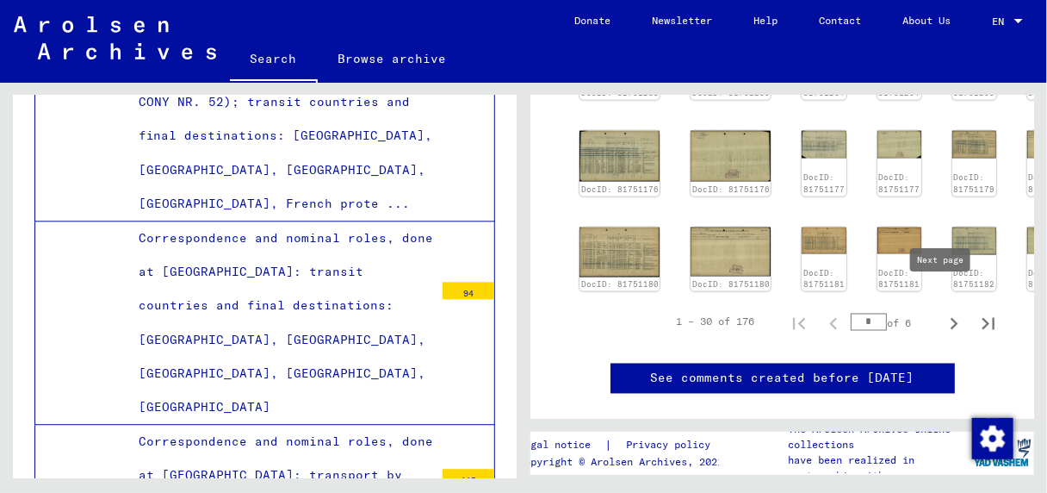
click at [951, 318] on icon "Next page" at bounding box center [955, 324] width 8 height 12
type input "*"
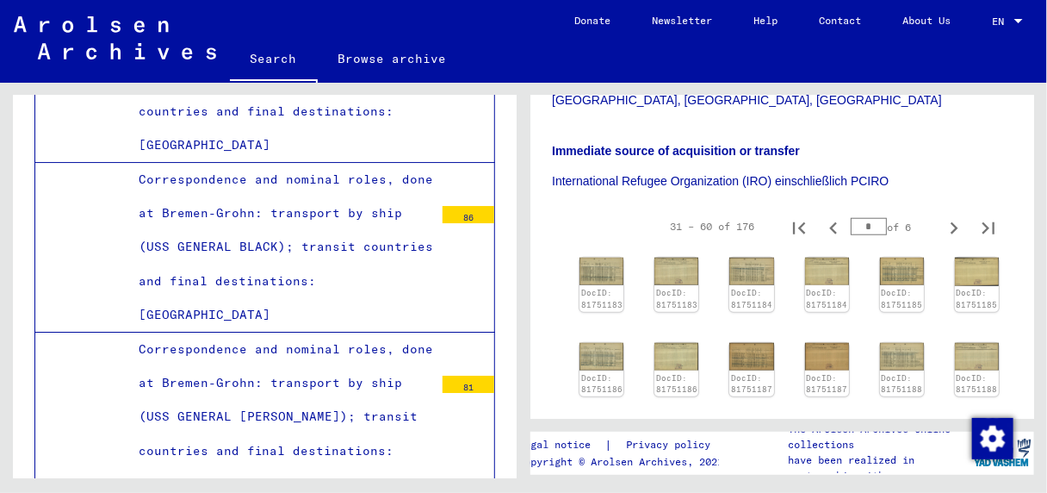
scroll to position [20470, 0]
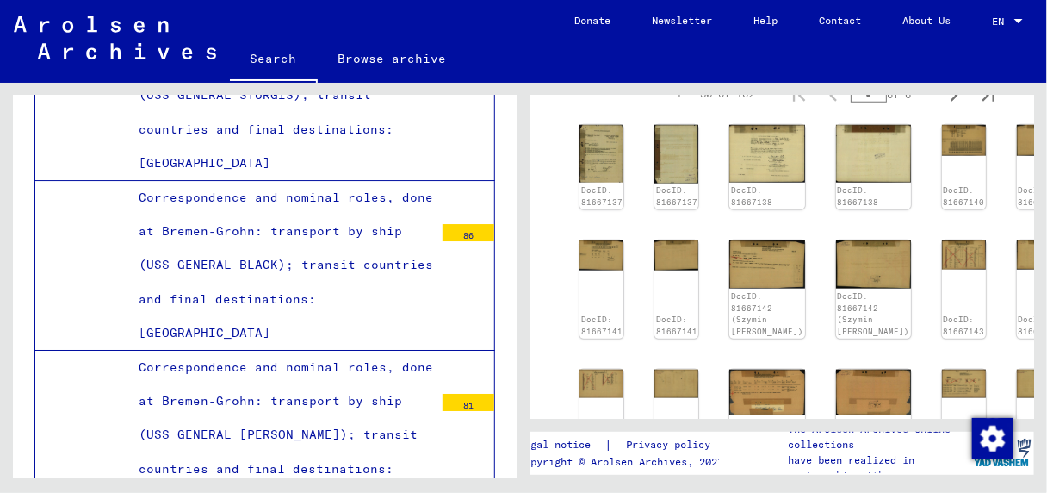
scroll to position [947, 0]
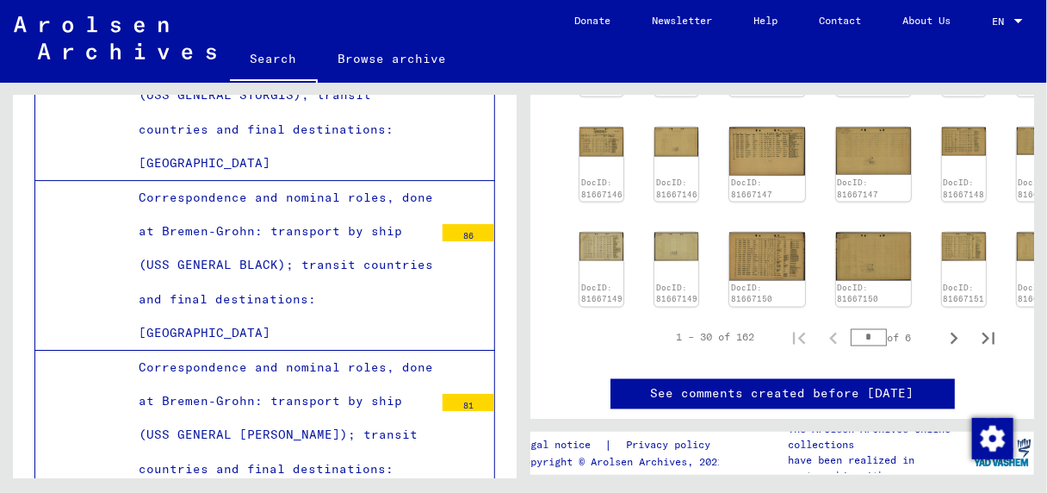
click at [653, 385] on link "See comments created before [DATE]" at bounding box center [783, 394] width 264 height 18
